Goal: Task Accomplishment & Management: Manage account settings

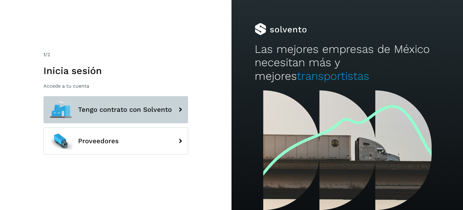
click at [107, 109] on span "Tengo contrato con Solvento" at bounding box center [125, 109] width 94 height 7
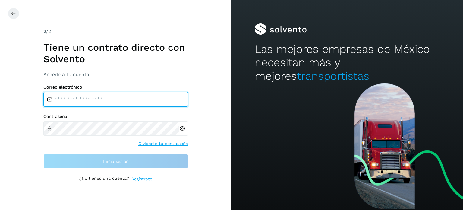
click at [135, 100] on input "email" at bounding box center [115, 99] width 145 height 14
type input "**********"
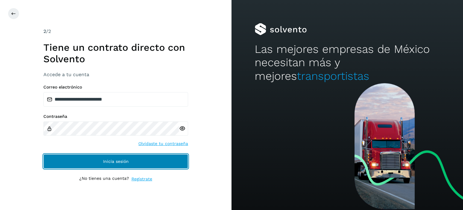
click at [92, 158] on button "Inicia sesión" at bounding box center [115, 161] width 145 height 14
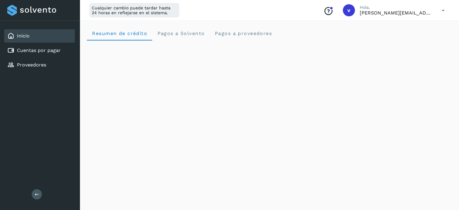
click at [442, 13] on icon at bounding box center [443, 10] width 12 height 12
click at [417, 44] on div "Cerrar sesión" at bounding box center [413, 38] width 72 height 11
